Goal: Information Seeking & Learning: Find specific fact

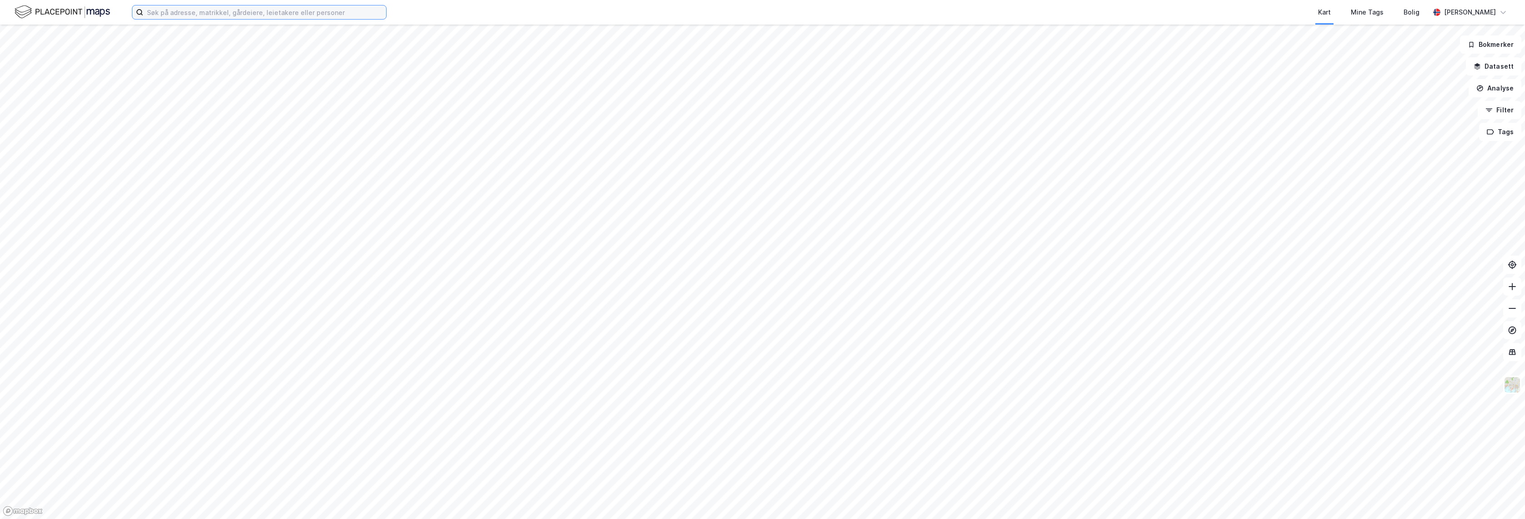
click at [215, 15] on input at bounding box center [264, 12] width 243 height 14
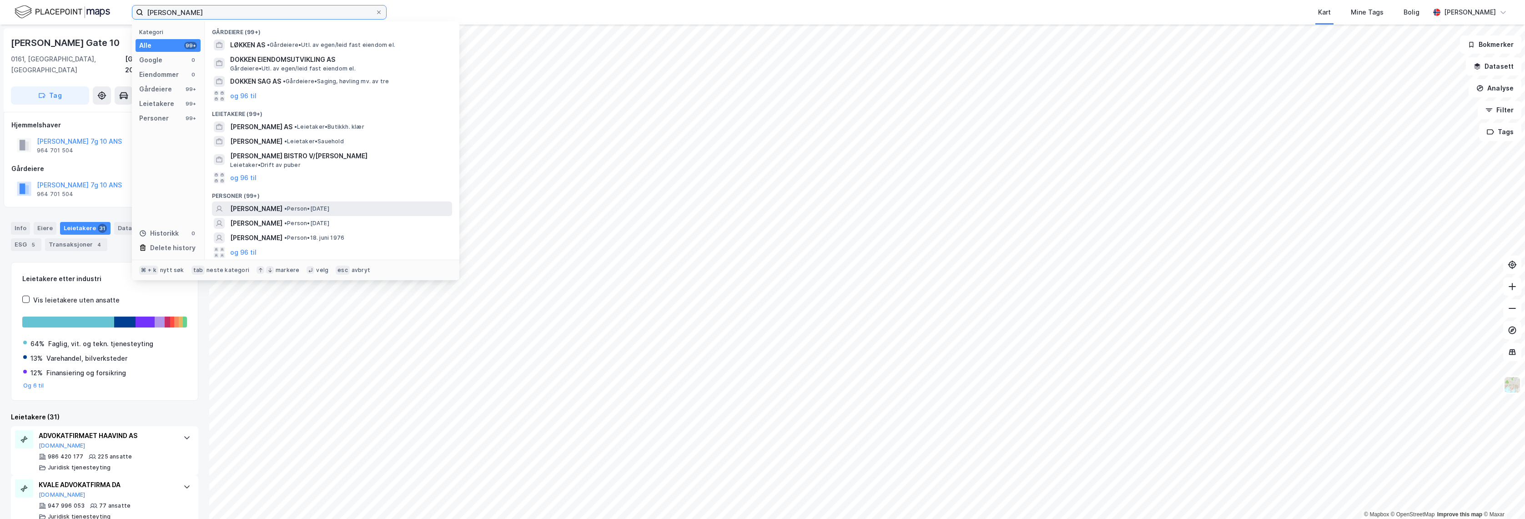
type input "[PERSON_NAME]"
click at [405, 206] on div "[PERSON_NAME] • Person • [DATE]" at bounding box center [340, 208] width 220 height 11
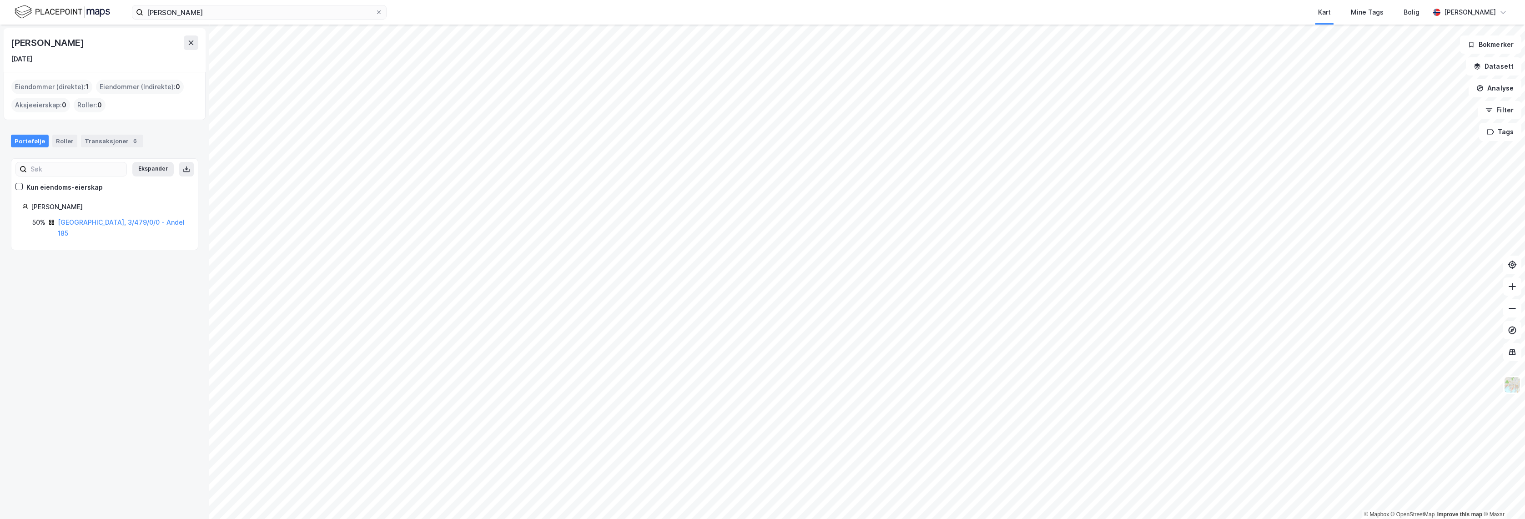
click at [106, 226] on div "[GEOGRAPHIC_DATA], 3/479/0/0 - Andel 185" at bounding box center [122, 228] width 129 height 22
click at [106, 224] on link "[GEOGRAPHIC_DATA], 3/479/0/0 - Andel 185" at bounding box center [121, 227] width 127 height 19
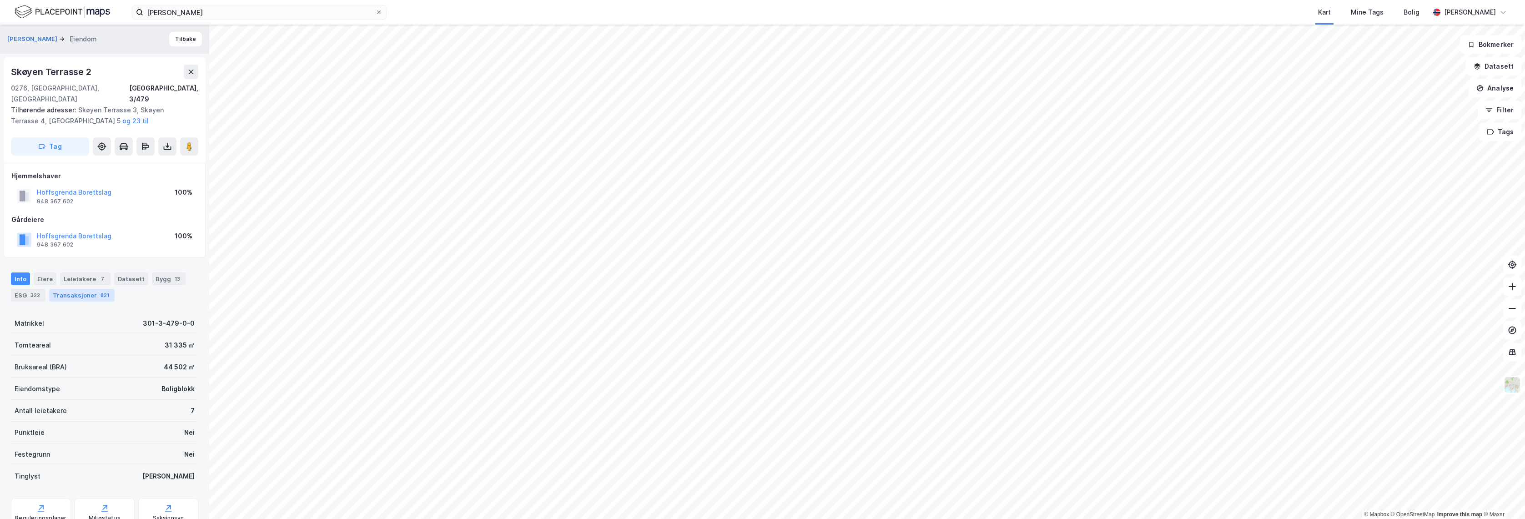
click at [100, 291] on div "821" at bounding box center [105, 295] width 12 height 9
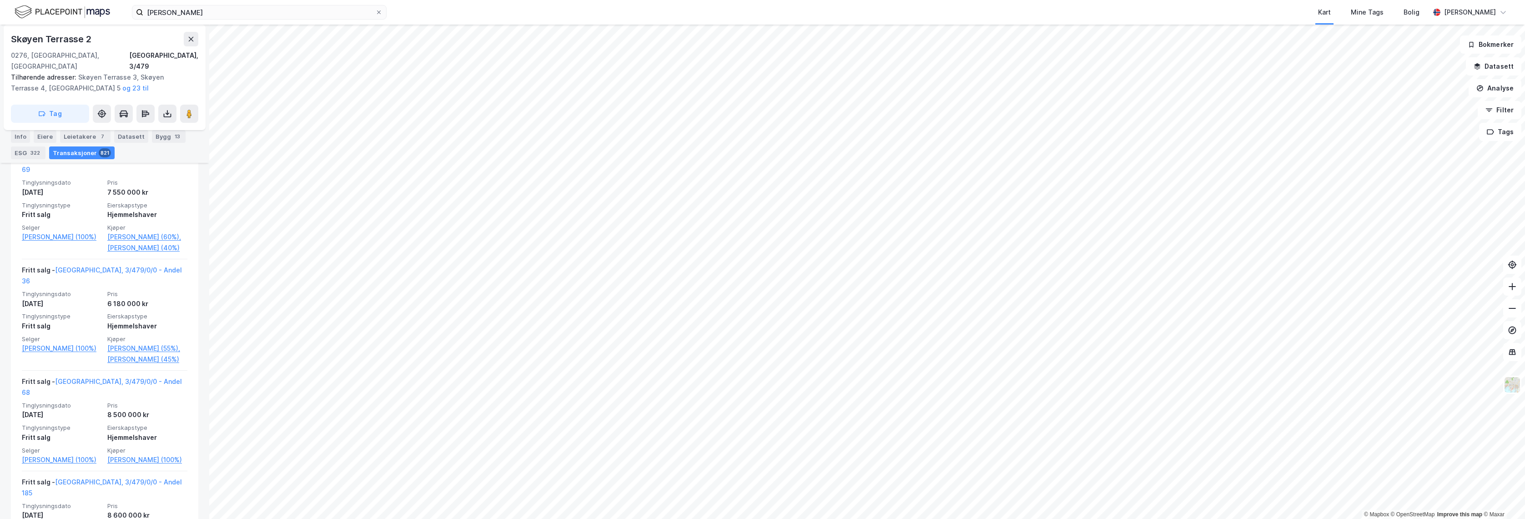
scroll to position [10067, 0]
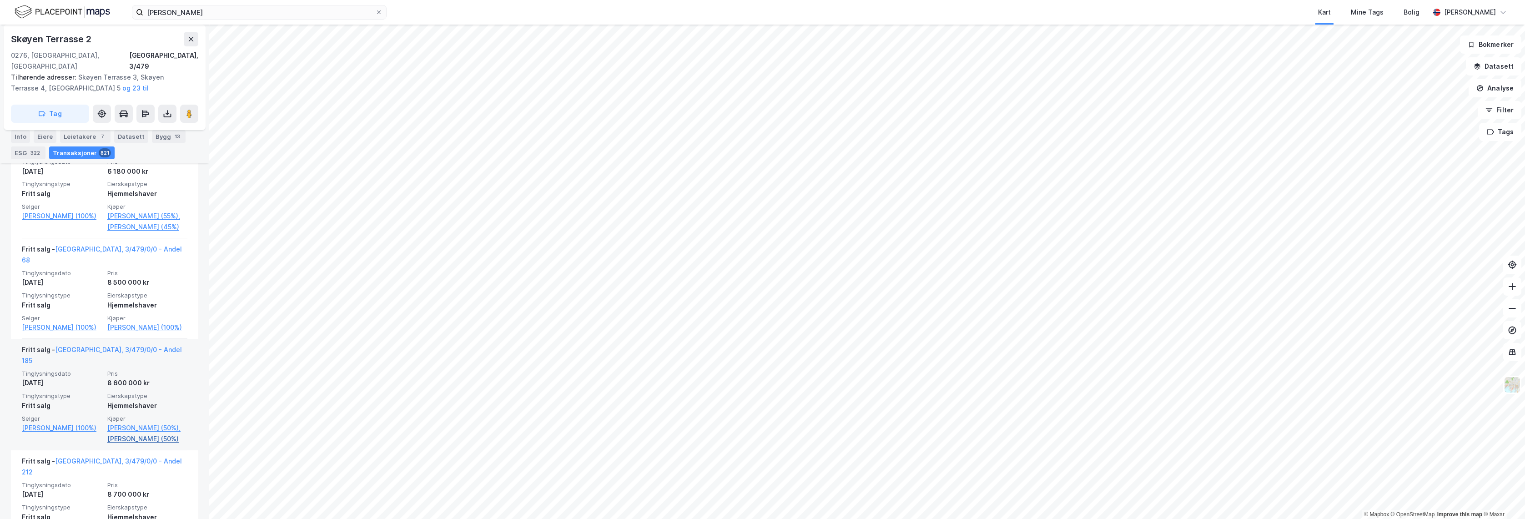
click at [151, 433] on link "[PERSON_NAME] (50%)" at bounding box center [147, 438] width 80 height 11
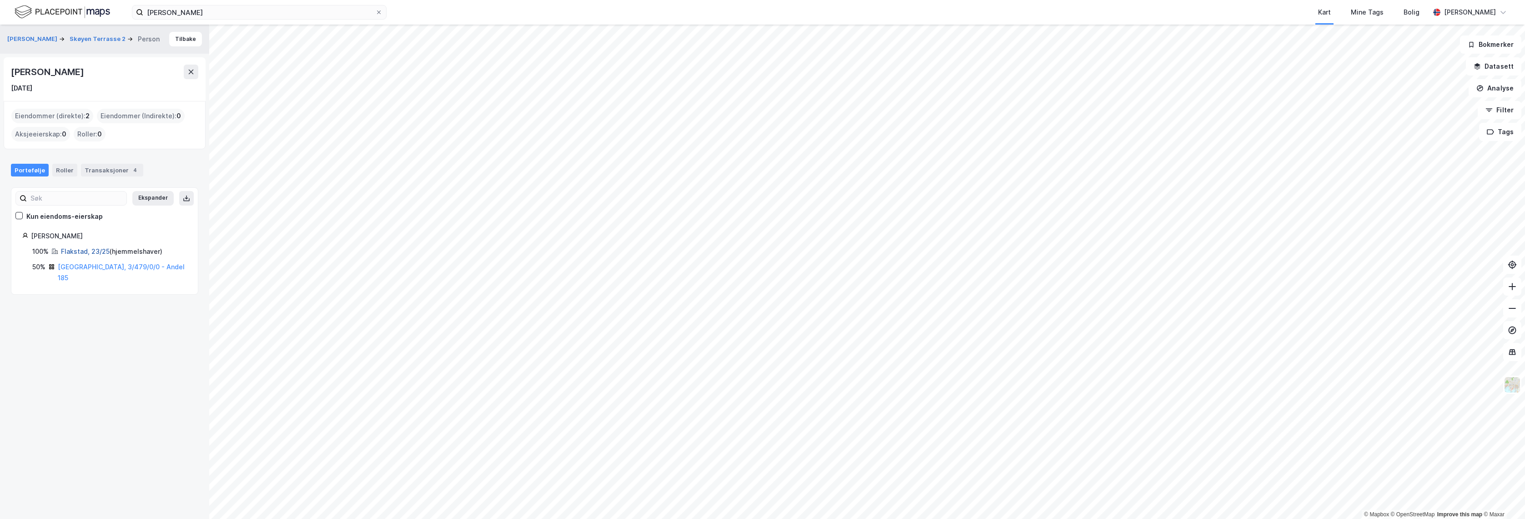
click at [92, 251] on link "Flakstad, 23/25" at bounding box center [85, 251] width 49 height 8
click at [67, 254] on link "Flakstad, 23/25" at bounding box center [85, 251] width 49 height 8
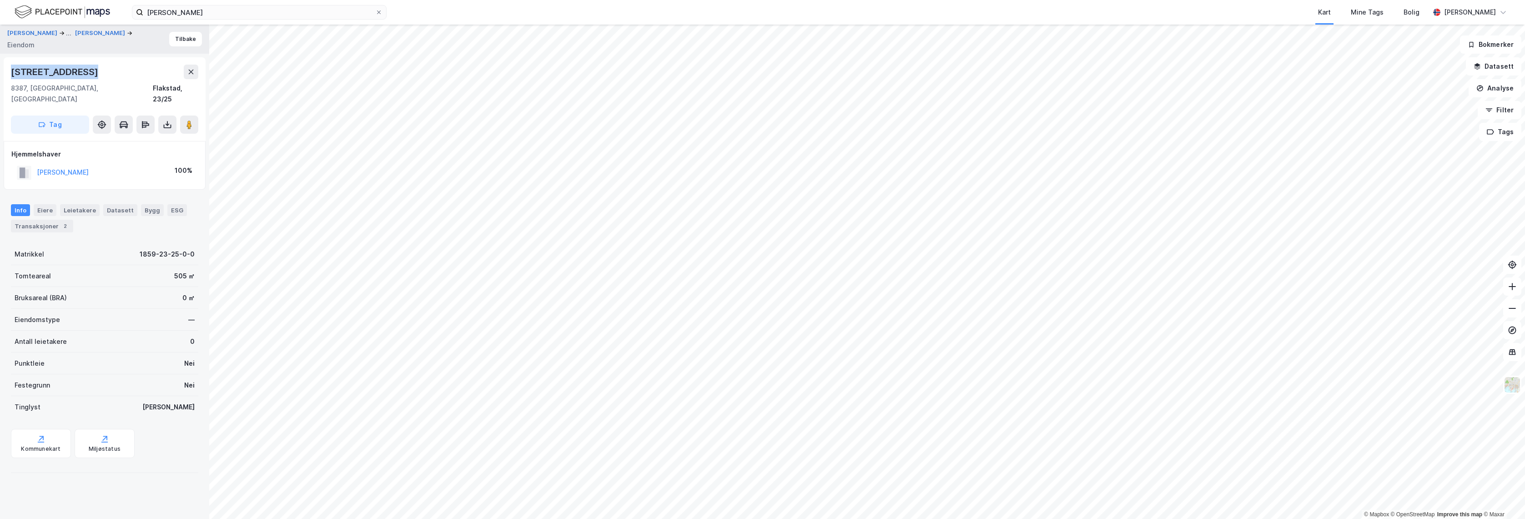
drag, startPoint x: 73, startPoint y: 67, endPoint x: 11, endPoint y: 71, distance: 61.9
click at [11, 71] on div "[STREET_ADDRESS]" at bounding box center [104, 72] width 187 height 15
copy div "[STREET_ADDRESS]"
